Goal: Task Accomplishment & Management: Manage account settings

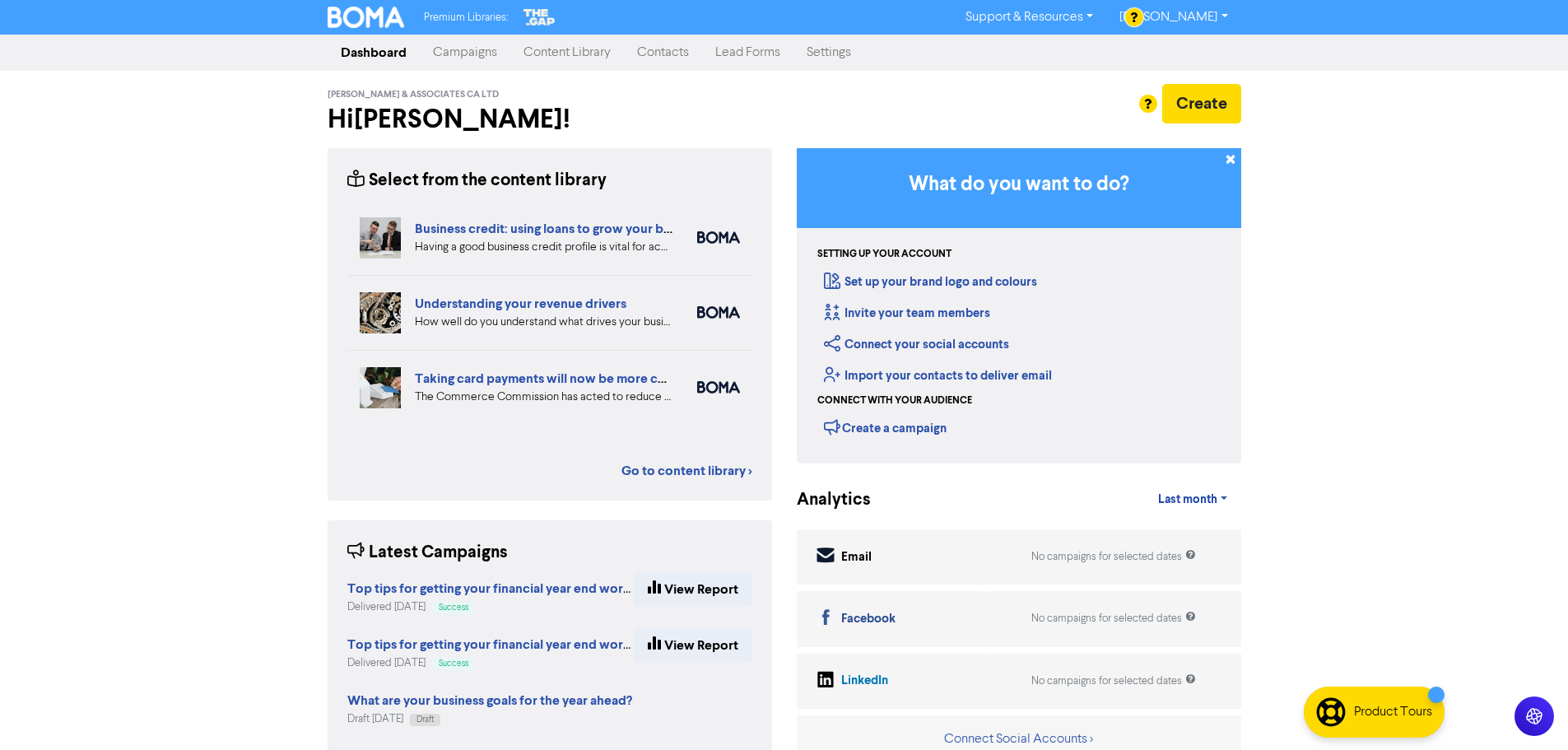
click at [645, 57] on link "Contacts" at bounding box center [663, 52] width 78 height 33
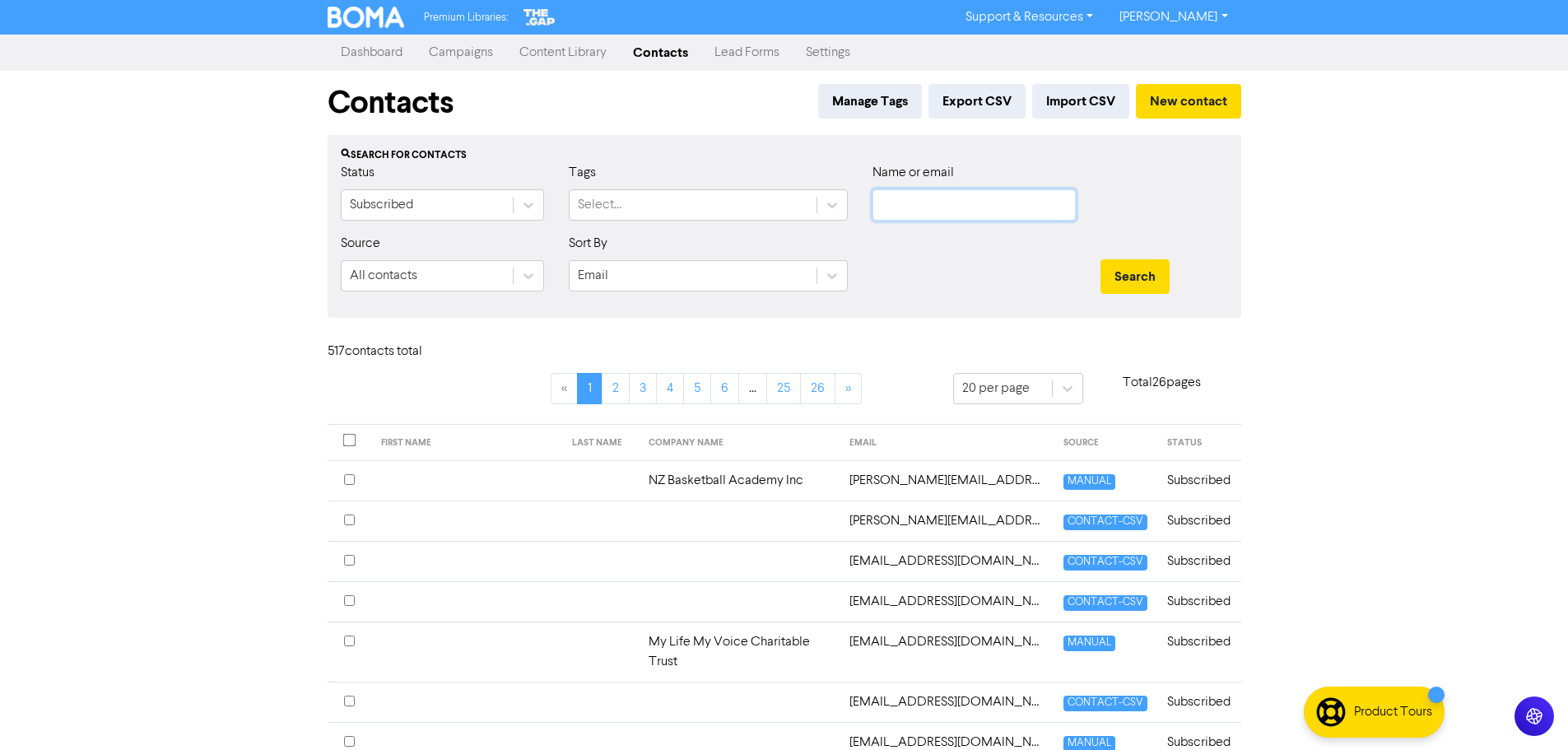
paste input "[EMAIL_ADDRESS][DOMAIN_NAME]"
type input "[EMAIL_ADDRESS][DOMAIN_NAME]"
click at [1118, 263] on button "Search" at bounding box center [1135, 277] width 69 height 35
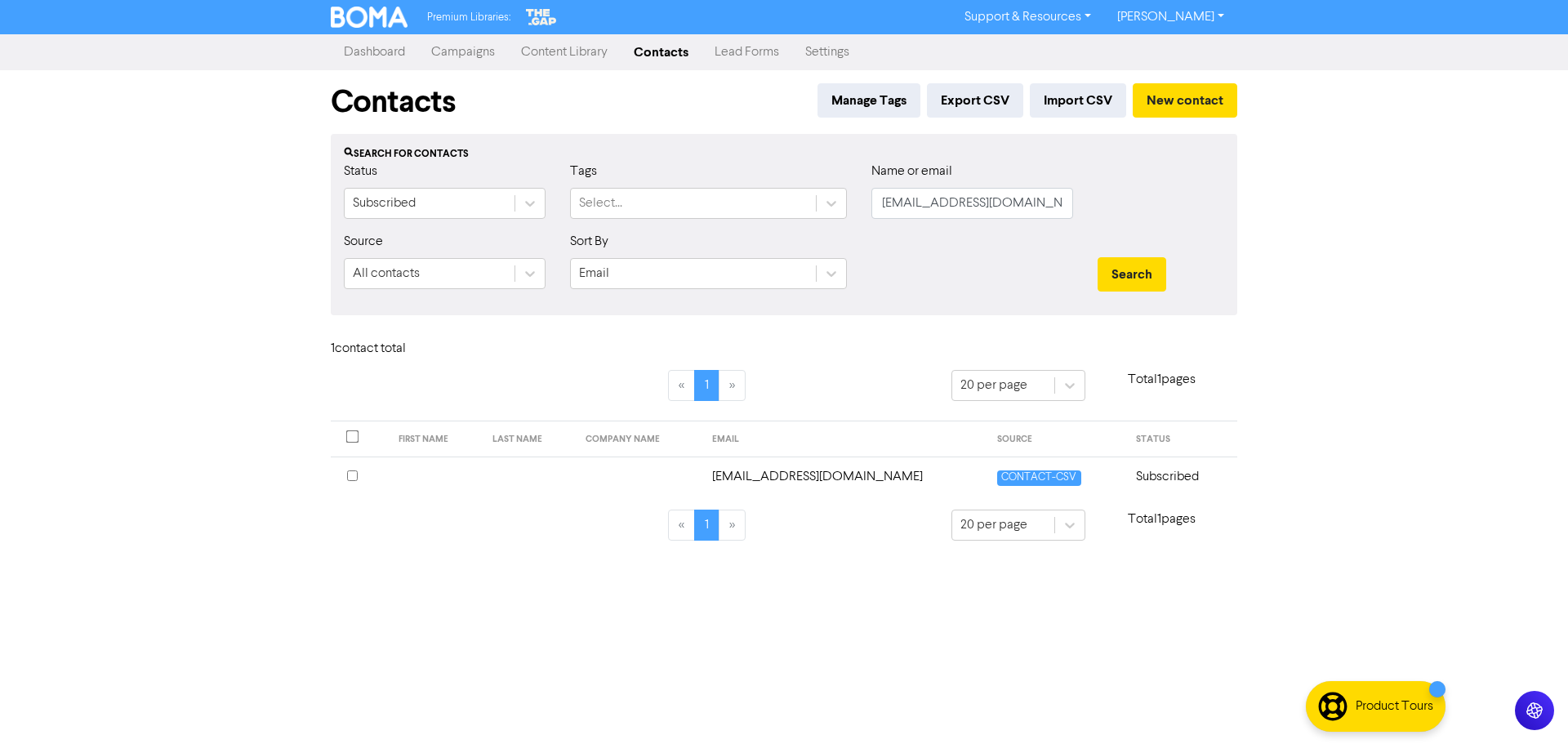
click at [352, 476] on input "checkbox" at bounding box center [353, 476] width 11 height 11
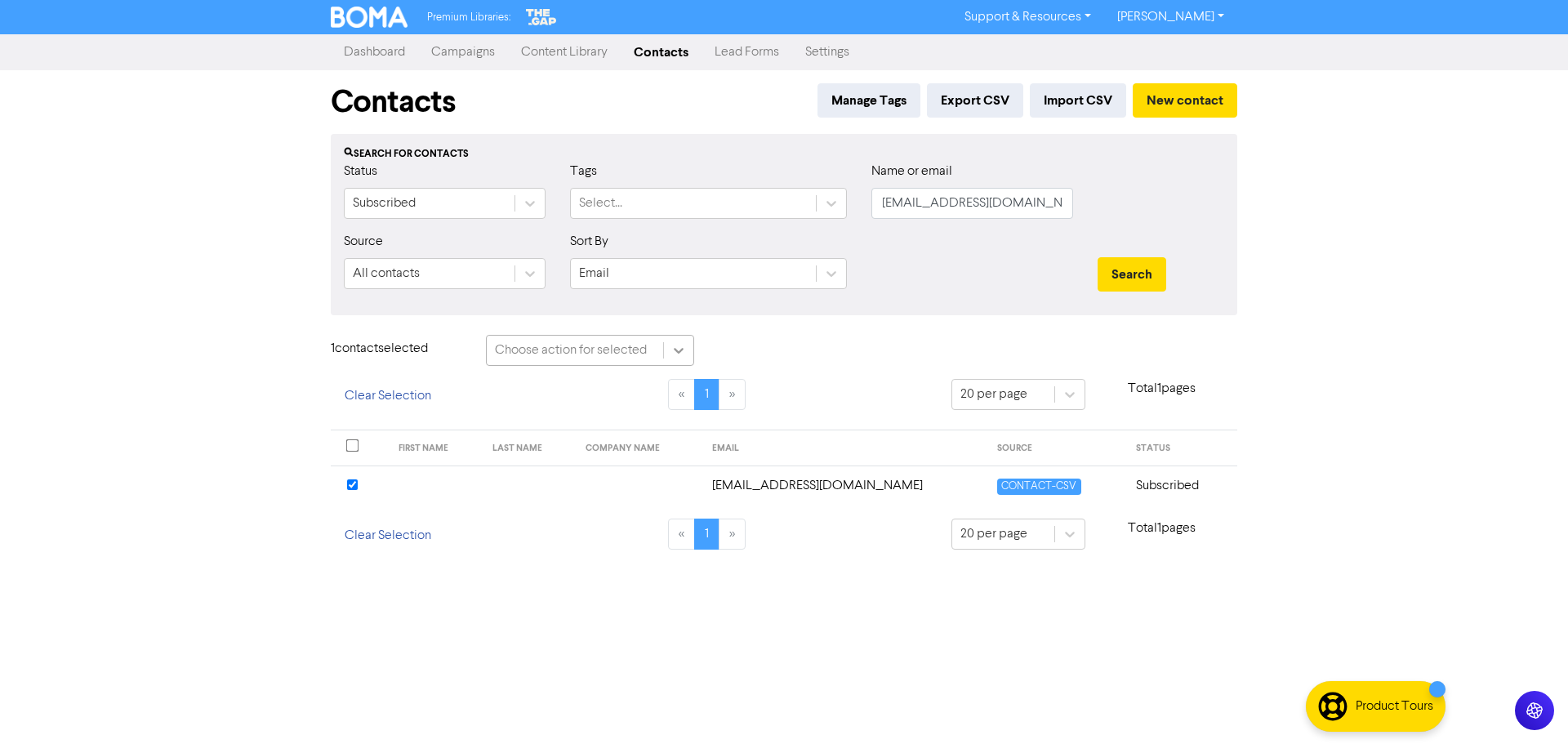
click at [674, 344] on icon at bounding box center [679, 350] width 16 height 16
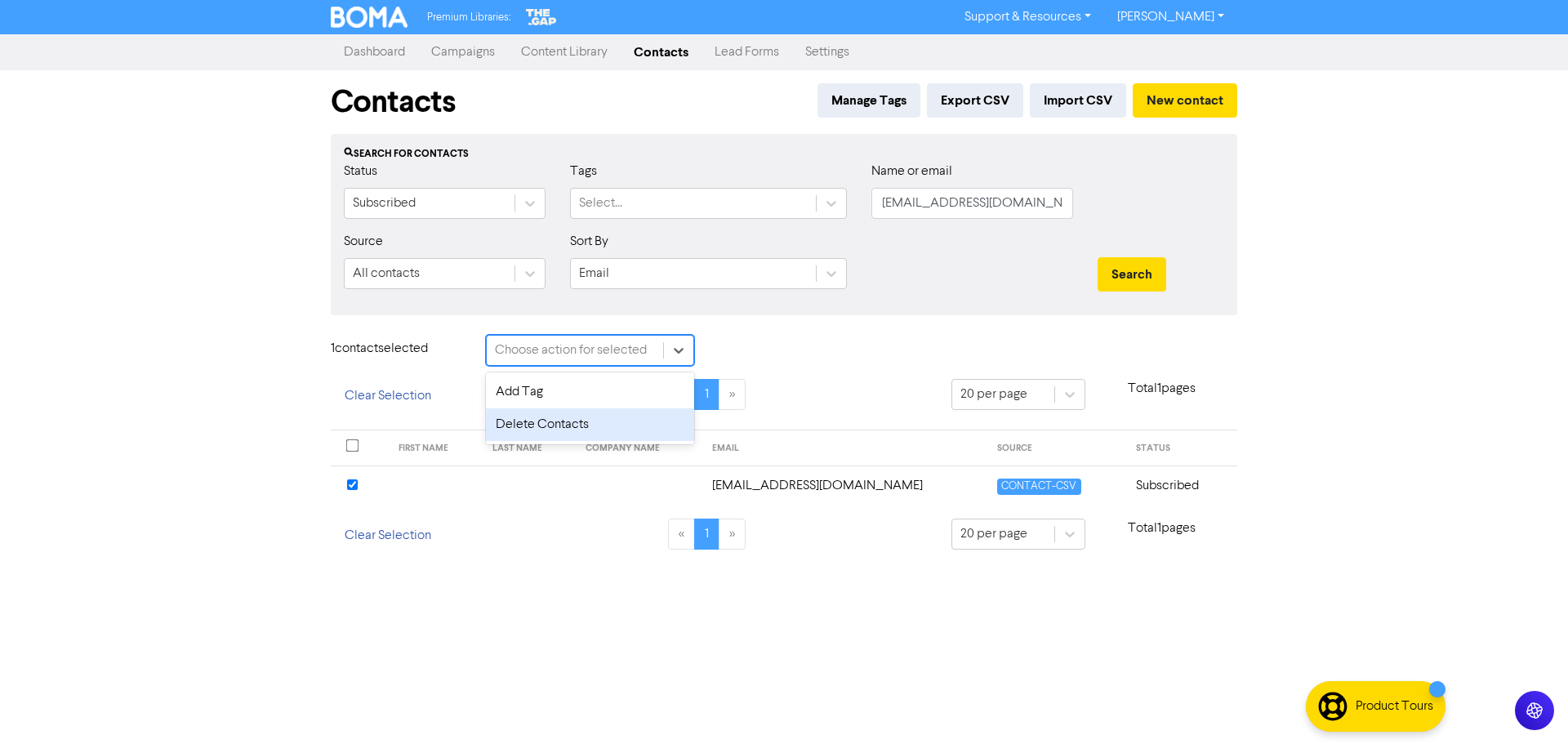
drag, startPoint x: 575, startPoint y: 428, endPoint x: 584, endPoint y: 418, distance: 13.5
click at [576, 426] on div "Delete Contacts" at bounding box center [590, 424] width 208 height 33
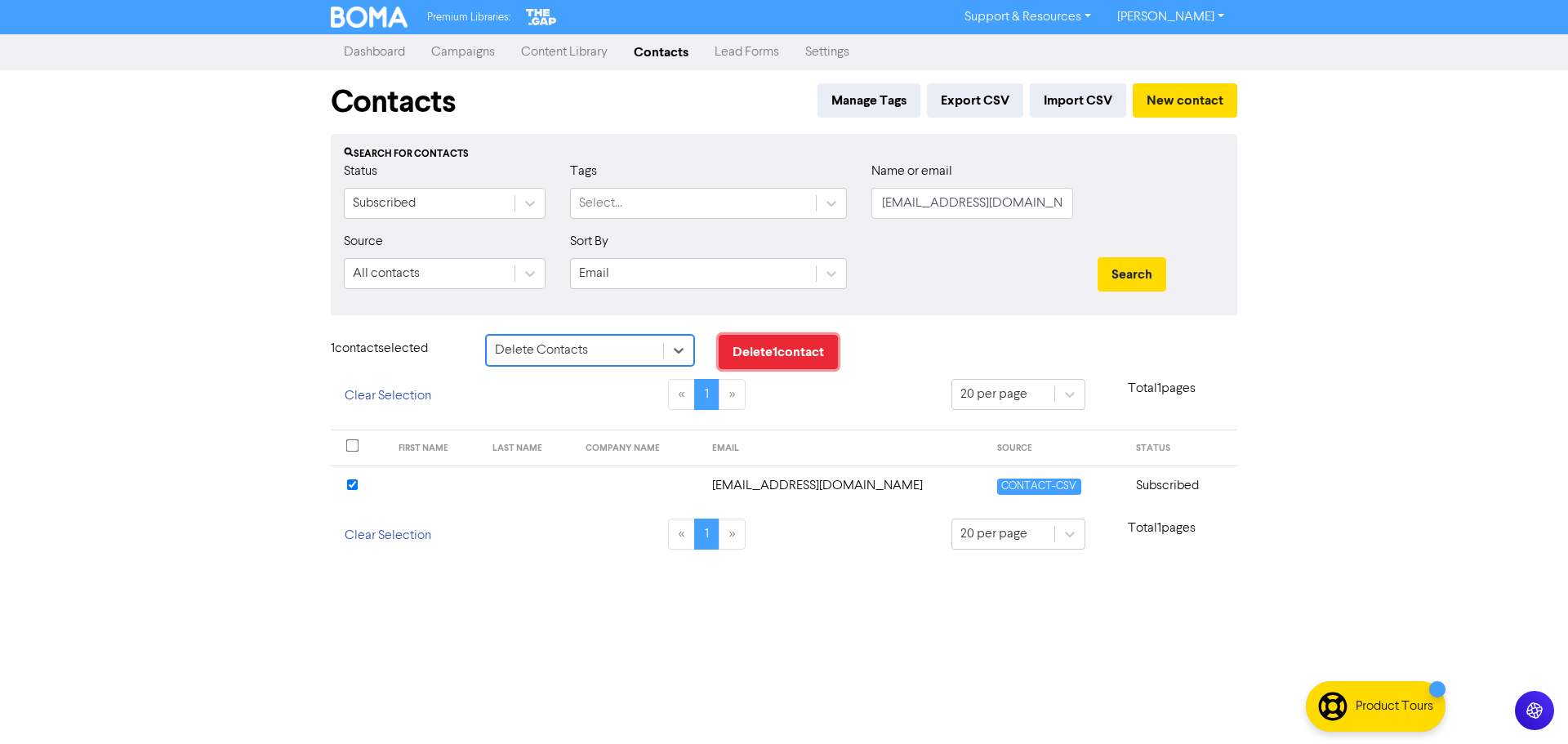
click at [764, 355] on button "Delete 1 contact" at bounding box center [779, 352] width 119 height 35
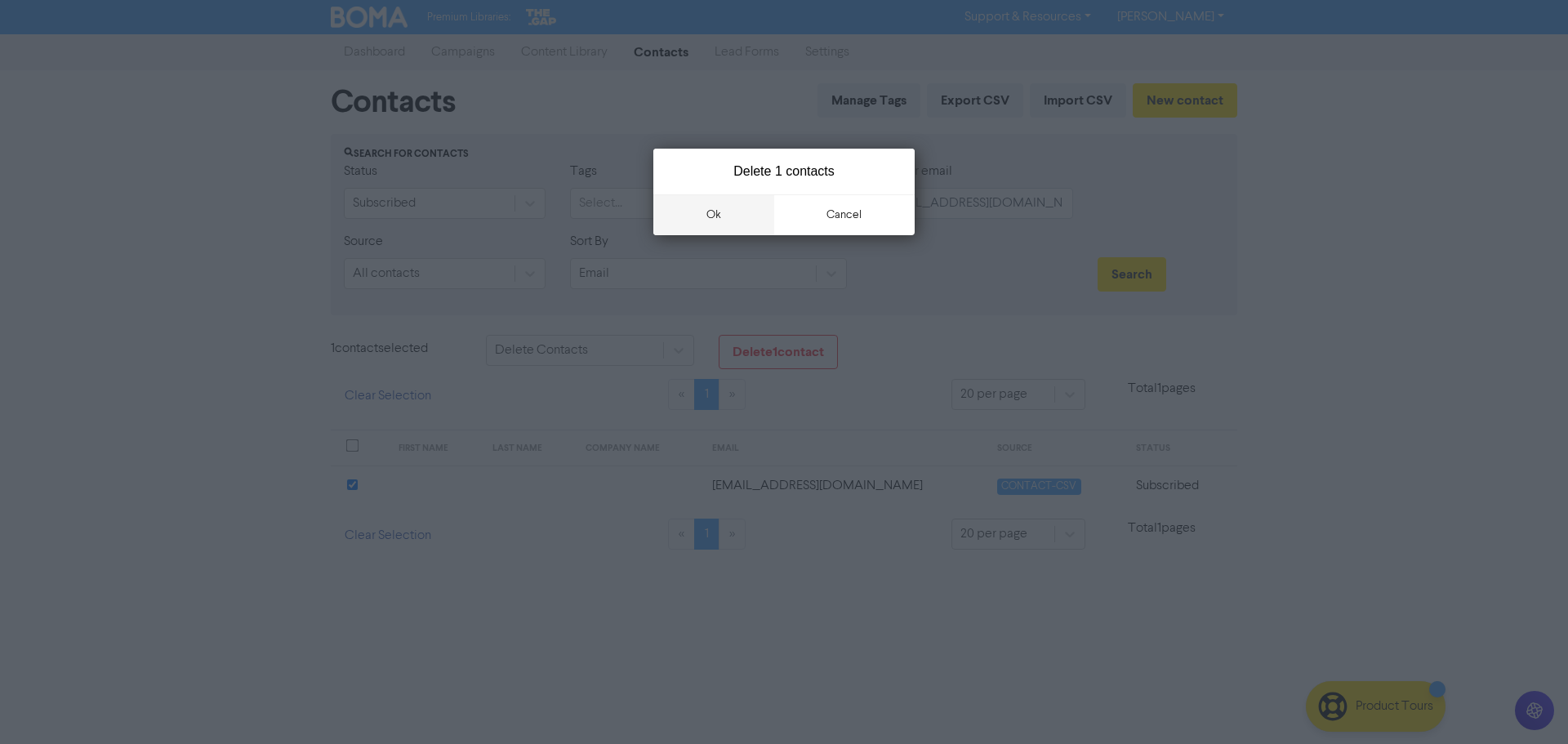
click at [741, 217] on button "ok" at bounding box center [714, 215] width 121 height 41
